Goal: Information Seeking & Learning: Learn about a topic

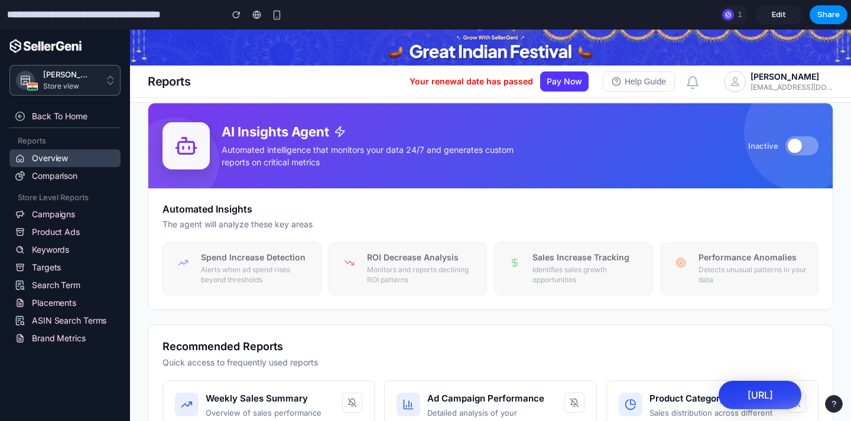
scroll to position [50, 0]
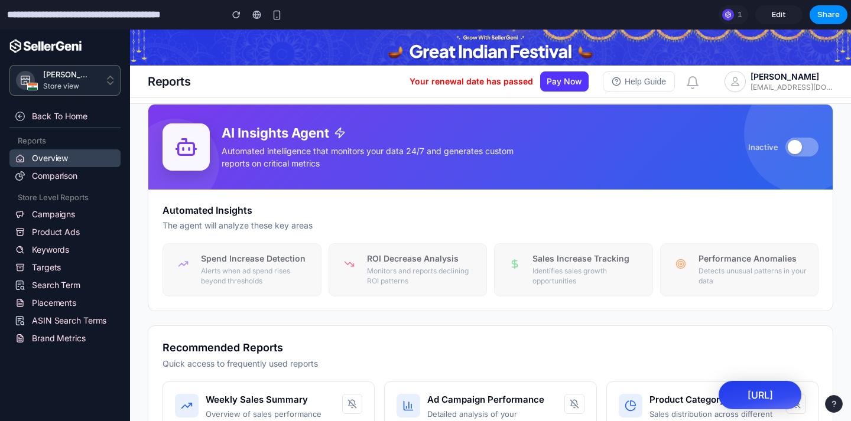
click at [808, 149] on button at bounding box center [802, 147] width 33 height 19
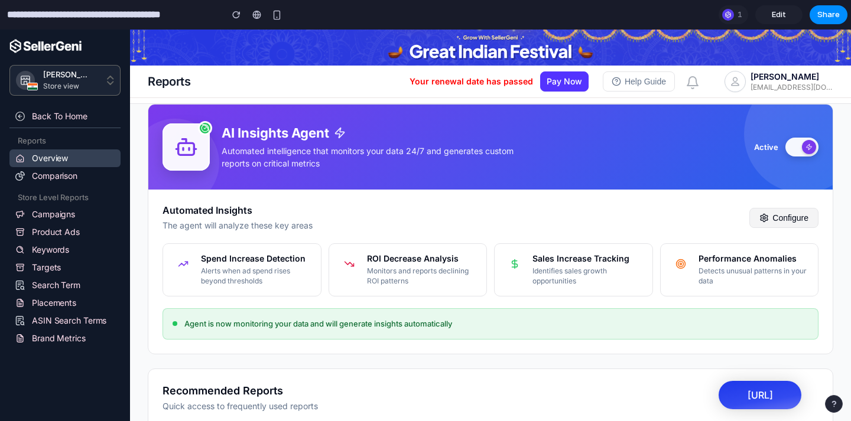
click at [799, 220] on button "Configure" at bounding box center [784, 218] width 69 height 20
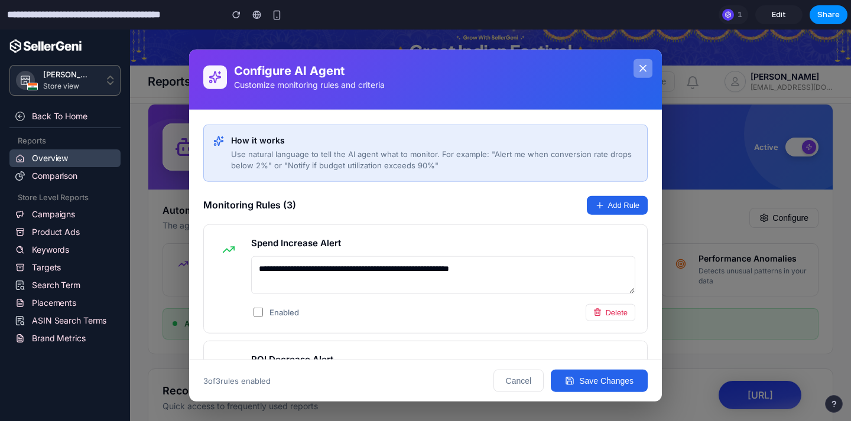
click at [643, 72] on icon at bounding box center [643, 68] width 12 height 12
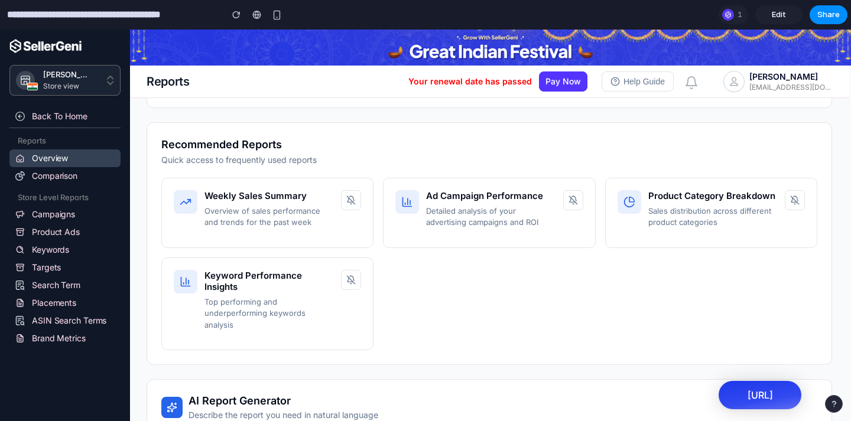
scroll to position [165, 1]
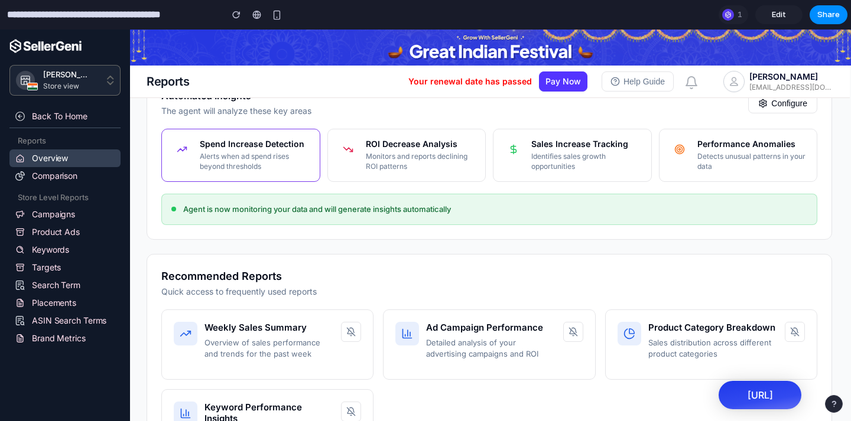
click at [222, 134] on div "Spend Increase Detection Alerts when ad spend rises beyond thresholds" at bounding box center [240, 155] width 159 height 53
click at [231, 166] on p "Alerts when ad spend rises beyond thresholds" at bounding box center [255, 162] width 111 height 20
click at [238, 145] on h5 "Spend Increase Detection" at bounding box center [255, 144] width 111 height 11
click at [369, 146] on h5 "ROI Decrease Analysis" at bounding box center [421, 144] width 111 height 11
click at [274, 319] on div "Weekly Sales Summary Overview of sales performance and trends for the past week" at bounding box center [267, 345] width 212 height 70
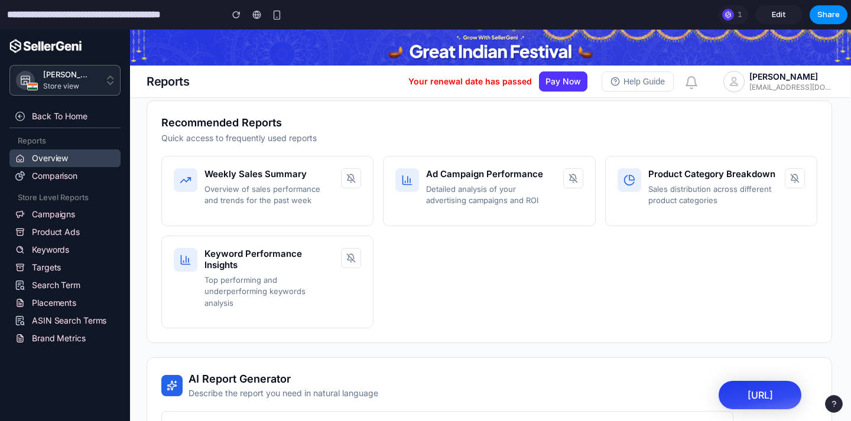
scroll to position [318, 1]
click at [271, 238] on div "Keyword Performance Insights Top performing and underperforming keywords analys…" at bounding box center [267, 282] width 212 height 93
click at [267, 207] on p "Overview of sales performance and trends for the past week" at bounding box center [269, 195] width 129 height 23
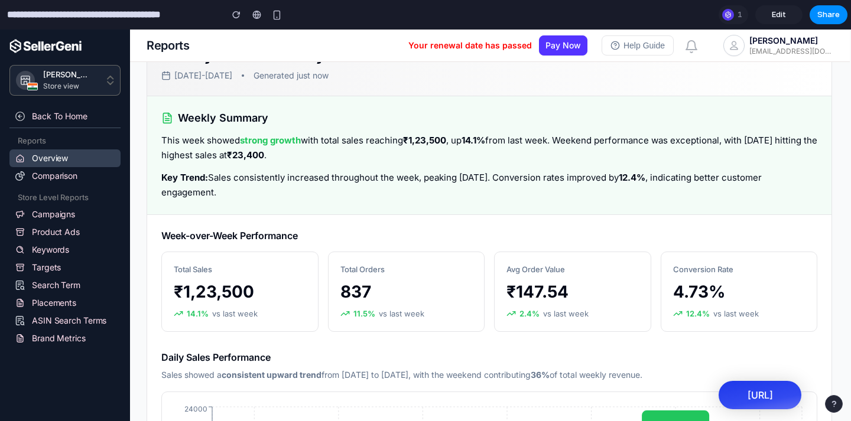
scroll to position [772, 1]
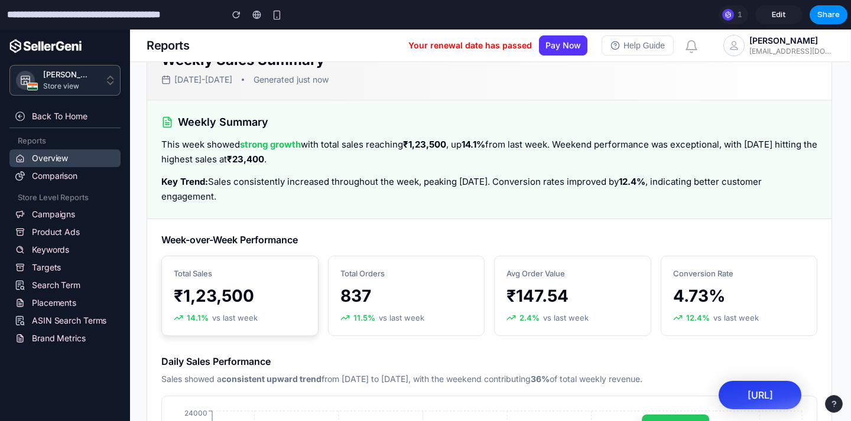
click at [270, 286] on div "₹1,23,500" at bounding box center [240, 296] width 132 height 24
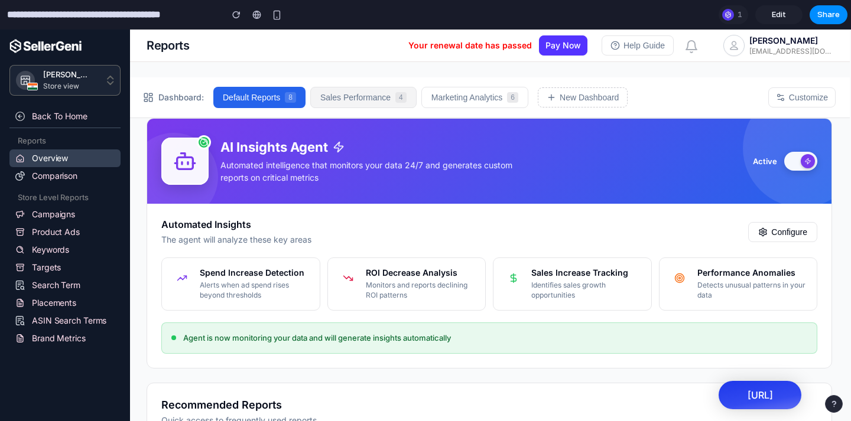
click at [345, 102] on button "Sales Performance 4" at bounding box center [363, 97] width 106 height 21
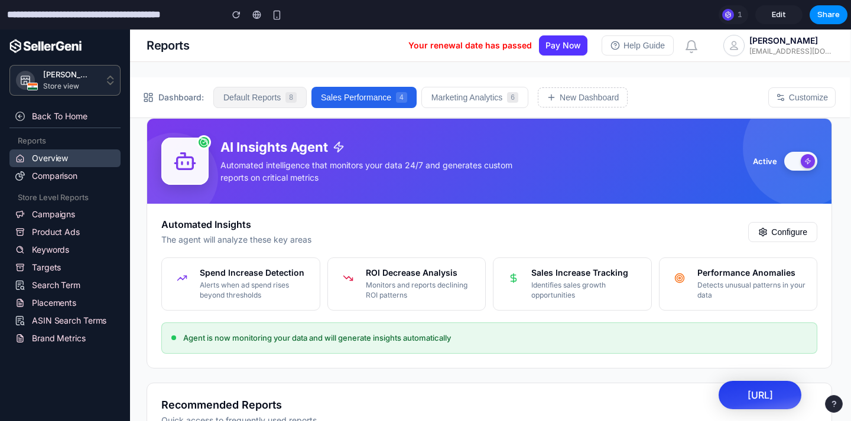
click at [277, 102] on button "Default Reports 8" at bounding box center [259, 97] width 93 height 21
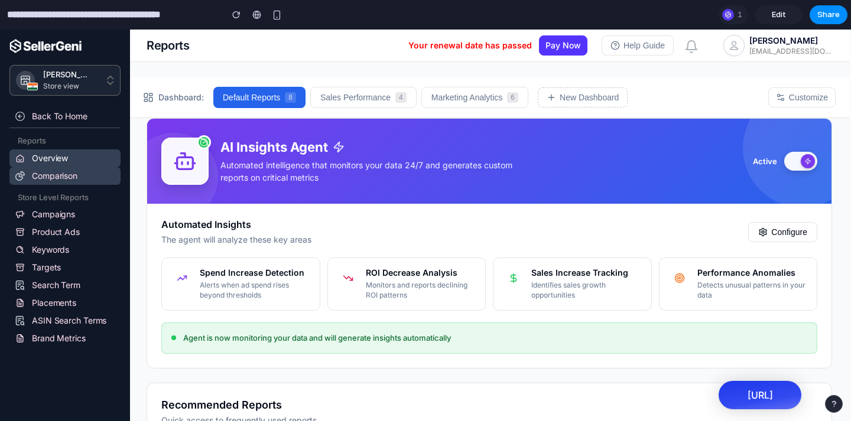
click at [73, 172] on link "Comparison" at bounding box center [64, 176] width 111 height 18
